Goal: Information Seeking & Learning: Check status

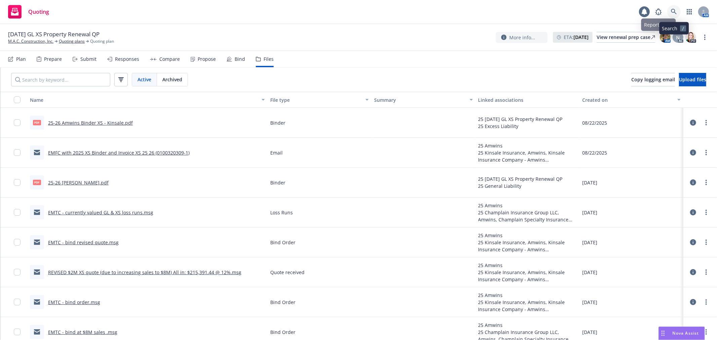
click at [673, 15] on link at bounding box center [674, 11] width 13 height 13
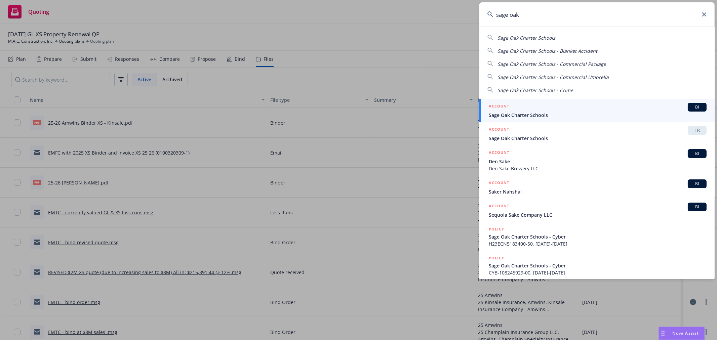
type input "sage oak"
click at [515, 110] on div "ACCOUNT BI" at bounding box center [598, 107] width 218 height 9
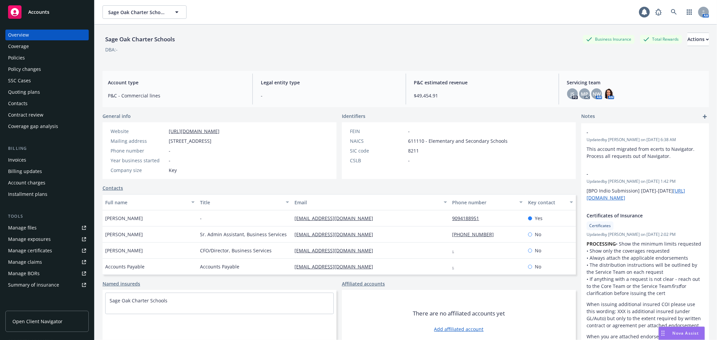
click at [26, 72] on div "Policy changes" at bounding box center [24, 69] width 33 height 11
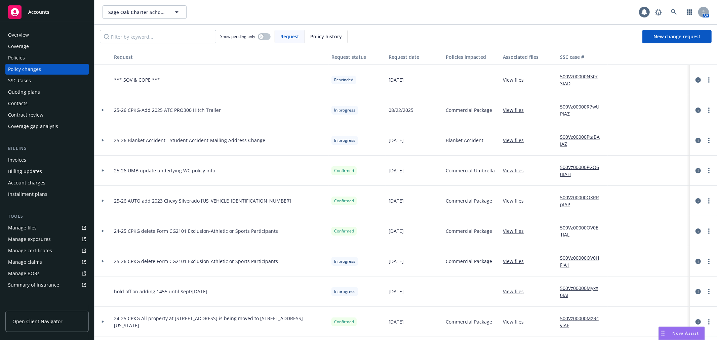
click at [102, 112] on div at bounding box center [103, 110] width 17 height 30
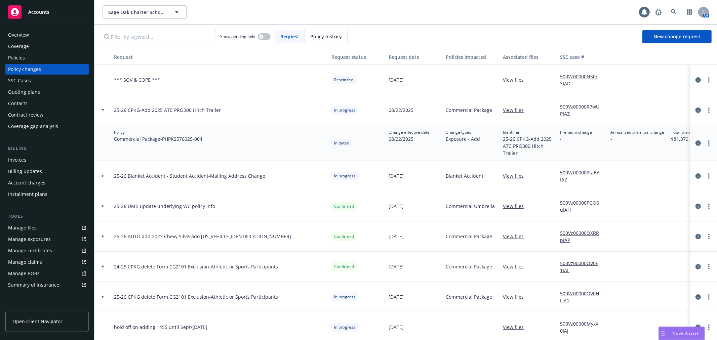
click at [696, 110] on icon "circleInformation" at bounding box center [698, 110] width 5 height 5
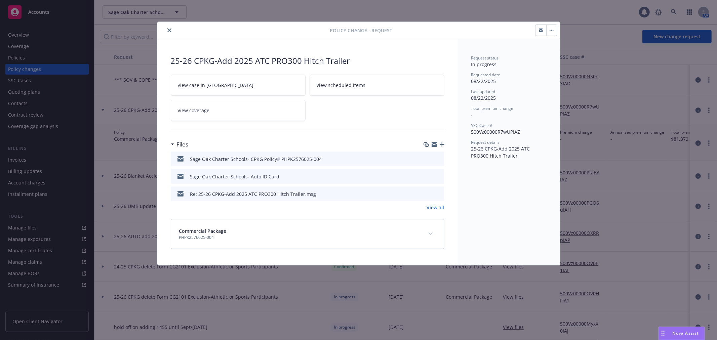
click at [439, 160] on icon "preview file" at bounding box center [438, 158] width 6 height 5
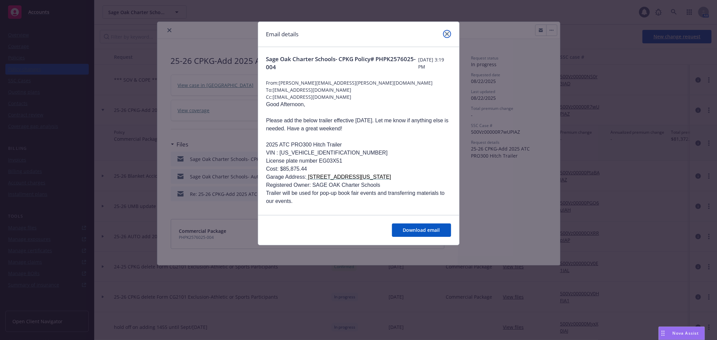
click at [446, 36] on icon "close" at bounding box center [447, 34] width 4 height 4
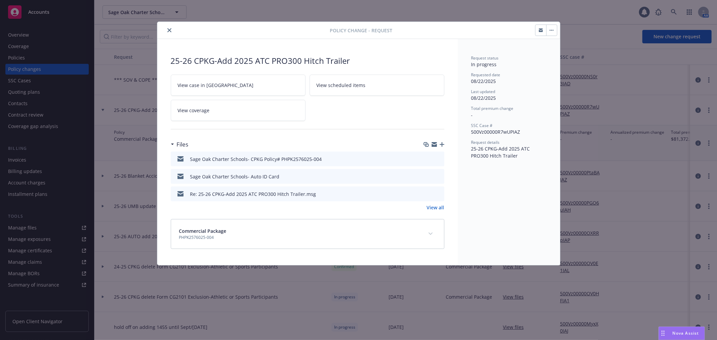
click at [439, 175] on icon "preview file" at bounding box center [438, 176] width 6 height 5
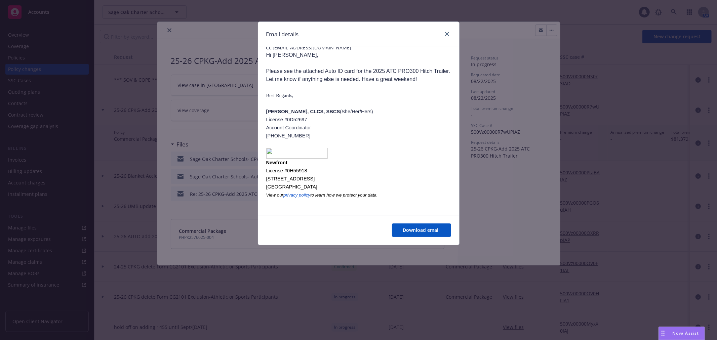
scroll to position [49, 0]
click at [447, 35] on icon "close" at bounding box center [447, 34] width 4 height 4
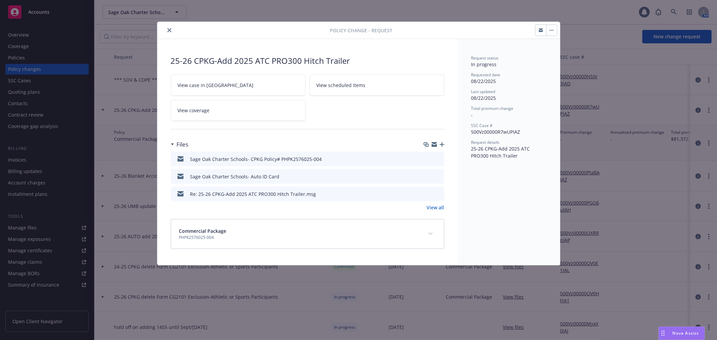
click at [440, 192] on icon "preview file" at bounding box center [438, 193] width 6 height 5
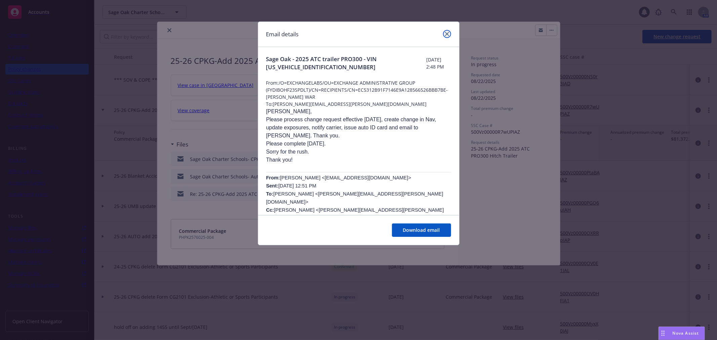
click at [447, 34] on icon "close" at bounding box center [447, 34] width 4 height 4
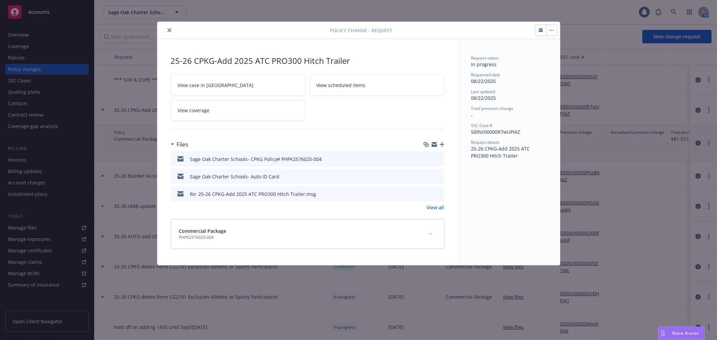
click at [438, 176] on icon "preview file" at bounding box center [438, 176] width 6 height 5
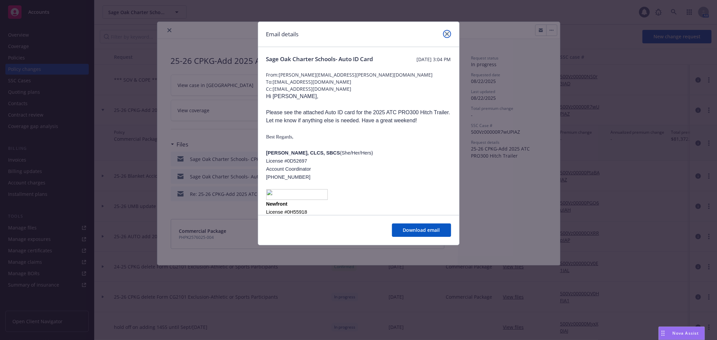
click at [449, 32] on link "close" at bounding box center [447, 34] width 8 height 8
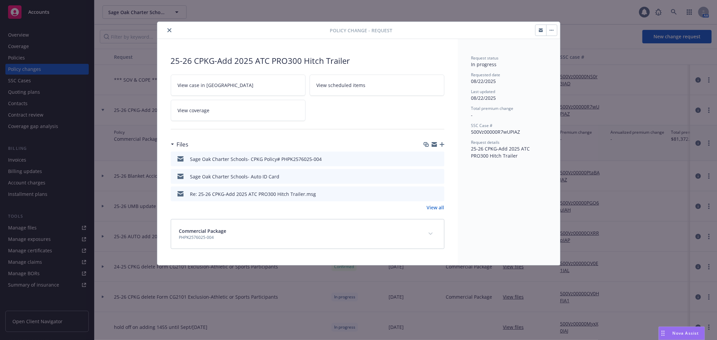
click at [169, 32] on icon "close" at bounding box center [170, 30] width 4 height 4
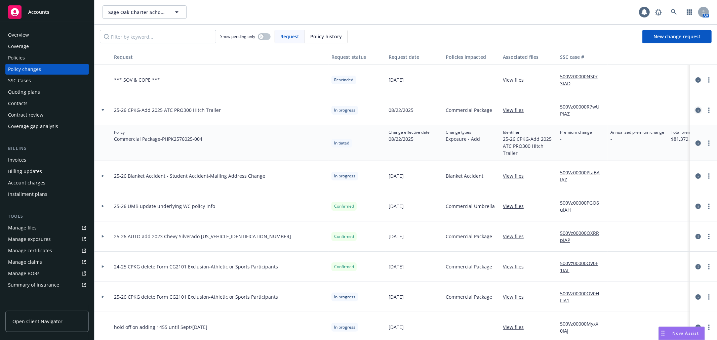
click at [695, 110] on link "circleInformation" at bounding box center [699, 110] width 8 height 8
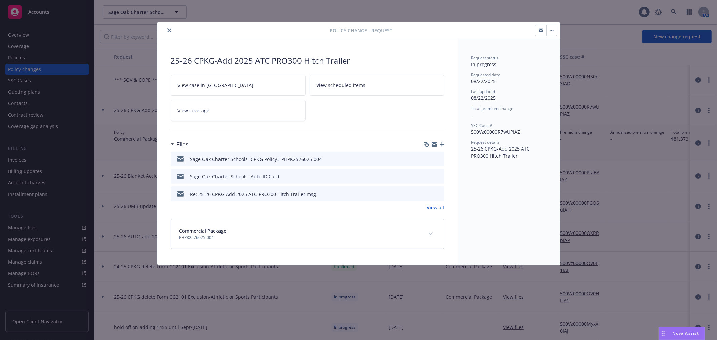
click at [440, 176] on icon "preview file" at bounding box center [438, 176] width 6 height 5
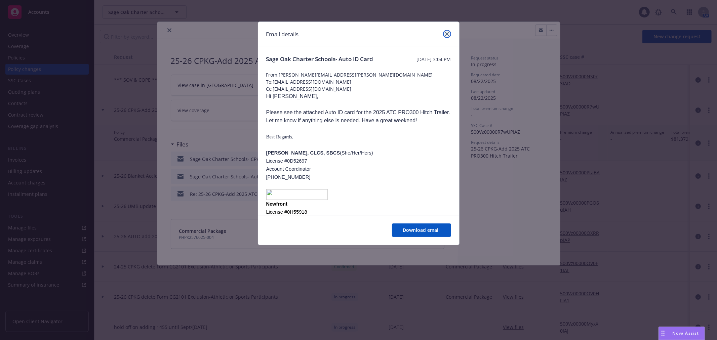
click at [446, 35] on icon "close" at bounding box center [447, 34] width 4 height 4
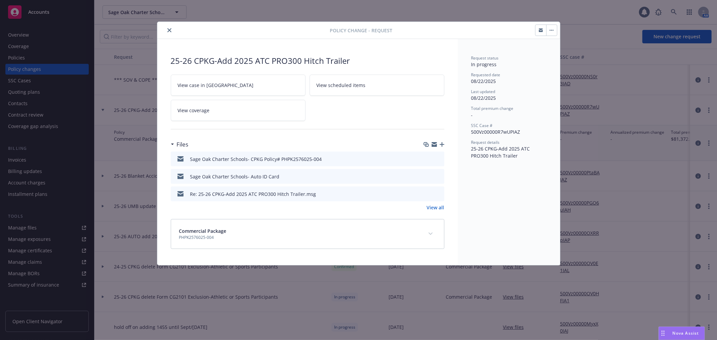
click at [439, 196] on button at bounding box center [439, 194] width 6 height 7
click at [439, 193] on icon "preview file" at bounding box center [438, 193] width 6 height 5
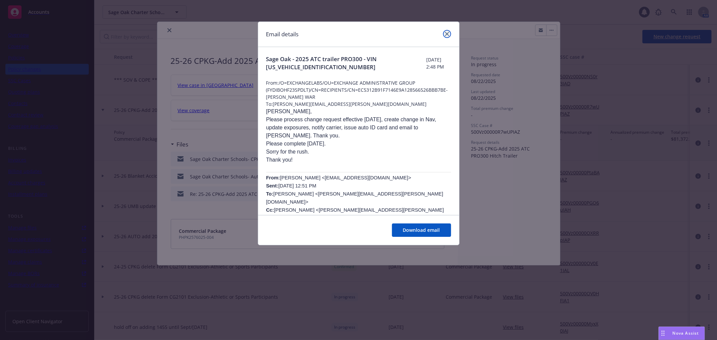
click at [448, 35] on icon "close" at bounding box center [447, 34] width 4 height 4
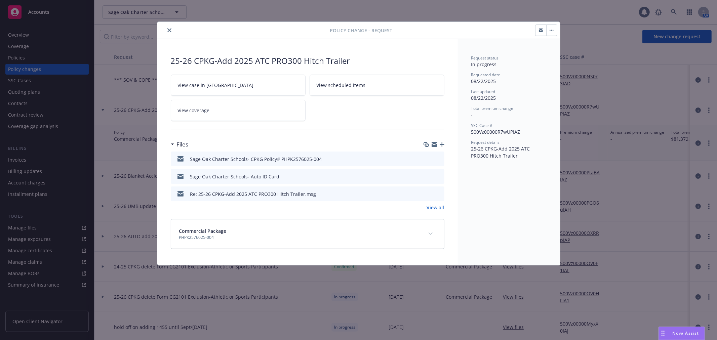
click at [439, 159] on icon "preview file" at bounding box center [438, 158] width 6 height 5
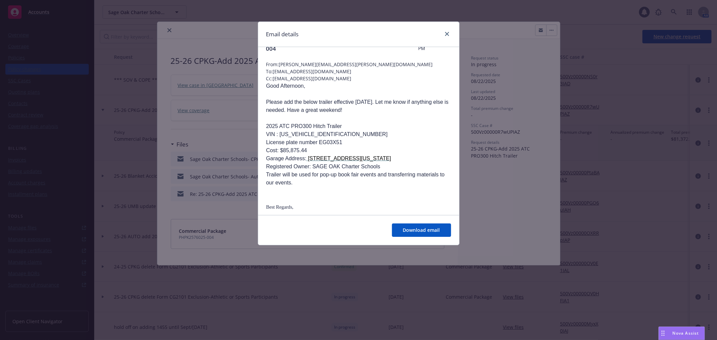
scroll to position [18, 0]
click at [446, 33] on icon "close" at bounding box center [447, 34] width 4 height 4
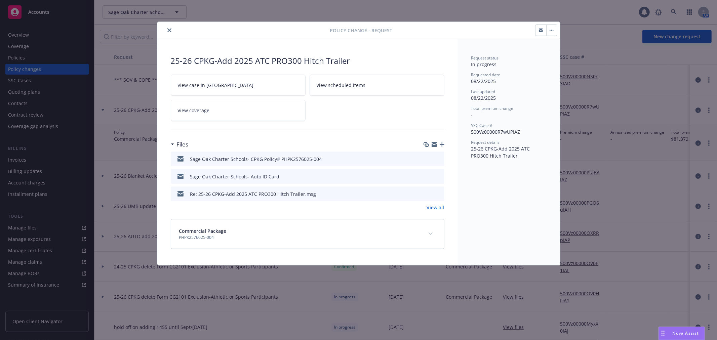
click at [439, 194] on icon "preview file" at bounding box center [438, 193] width 6 height 5
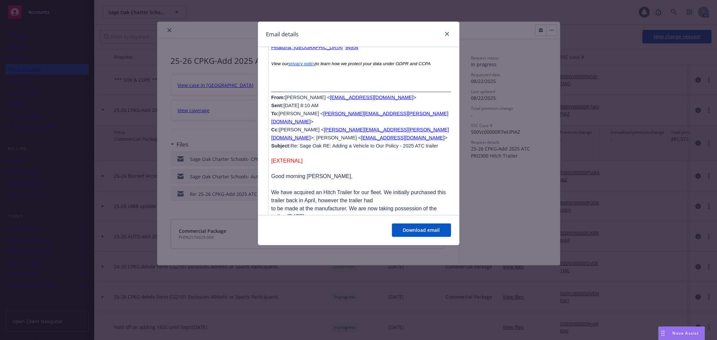
scroll to position [747, 0]
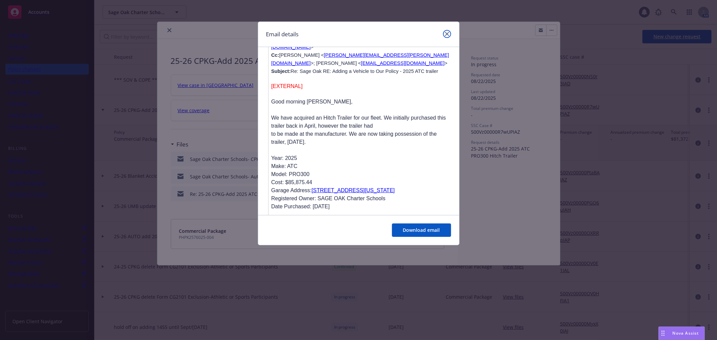
drag, startPoint x: 449, startPoint y: 34, endPoint x: 443, endPoint y: 34, distance: 5.4
click at [449, 34] on icon "close" at bounding box center [447, 34] width 4 height 4
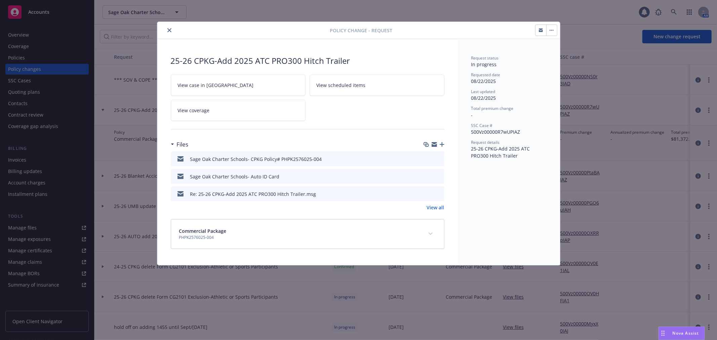
click at [169, 31] on icon "close" at bounding box center [170, 30] width 4 height 4
